Goal: Information Seeking & Learning: Learn about a topic

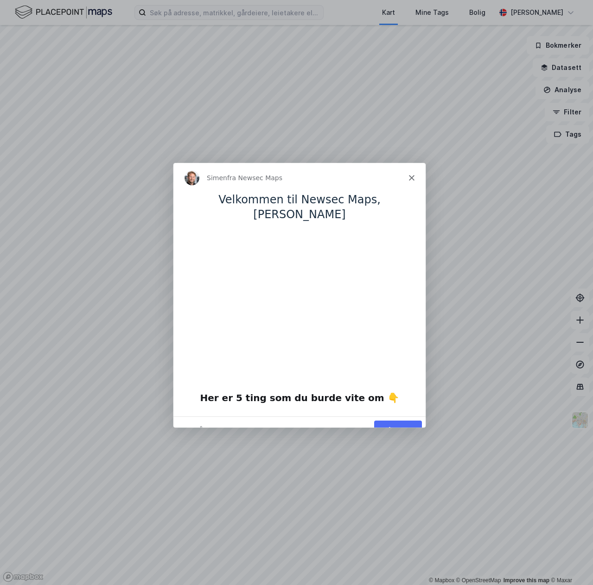
drag, startPoint x: 449, startPoint y: 387, endPoint x: 270, endPoint y: 203, distance: 256.3
click at [411, 175] on icon "Lukk" at bounding box center [411, 177] width 6 height 6
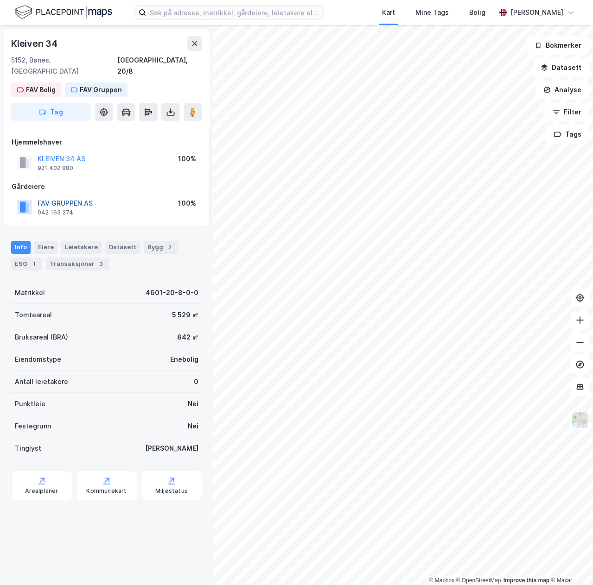
click at [0, 0] on button "FAV GRUPPEN AS" at bounding box center [0, 0] width 0 height 0
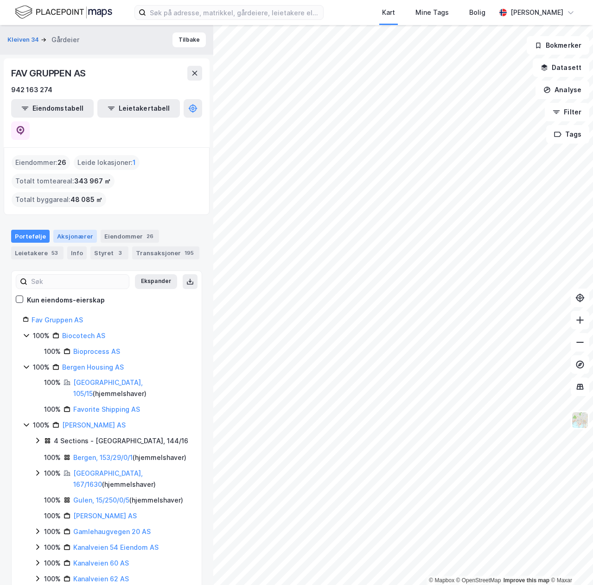
click at [64, 230] on div "Aksjonærer" at bounding box center [75, 236] width 44 height 13
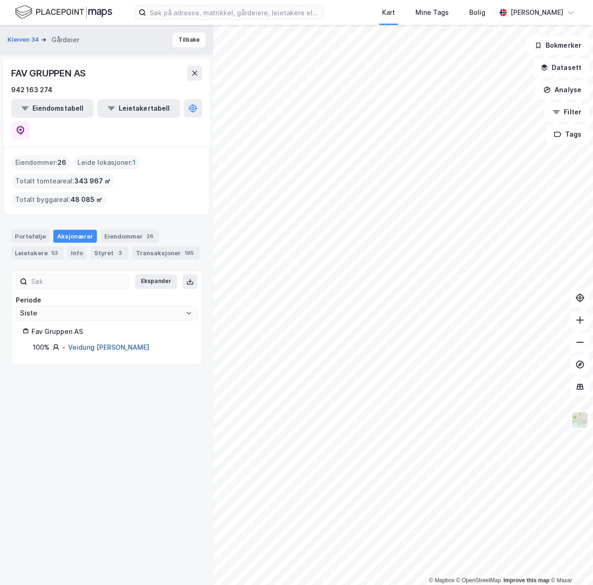
click at [77, 343] on link "Veidung [PERSON_NAME]" at bounding box center [108, 347] width 81 height 8
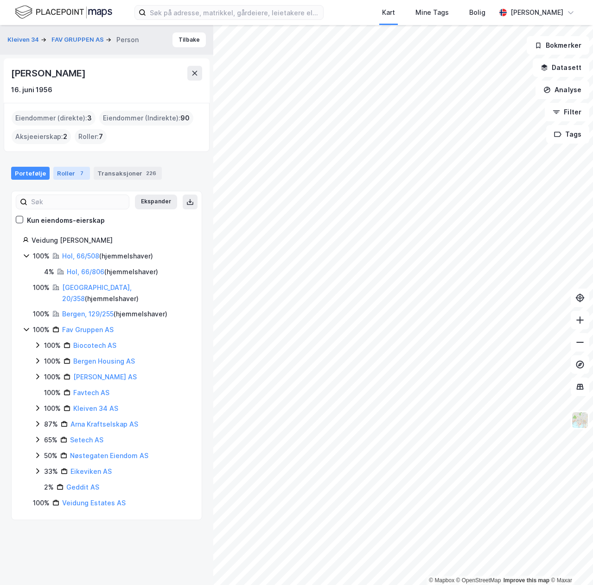
click at [60, 167] on div "Roller 7" at bounding box center [71, 173] width 37 height 13
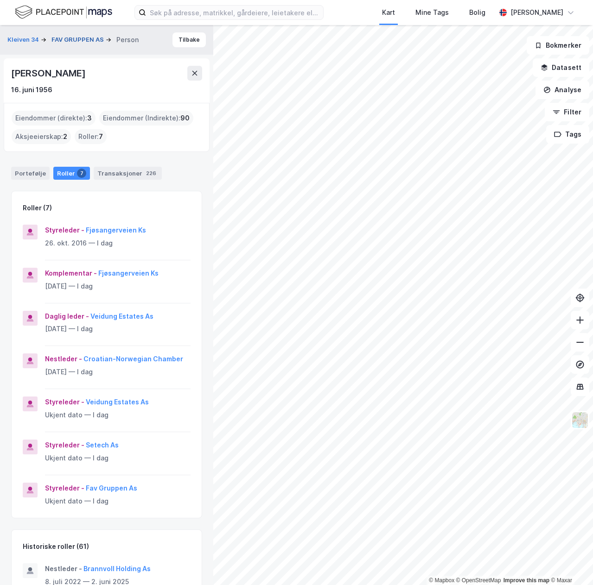
click at [74, 42] on button "FAV GRUPPEN AS" at bounding box center [78, 39] width 54 height 9
